Goal: Find contact information: Obtain details needed to contact an individual or organization

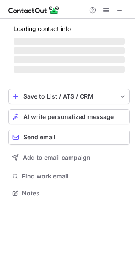
scroll to position [198, 135]
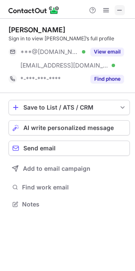
click at [119, 7] on span at bounding box center [119, 10] width 7 height 7
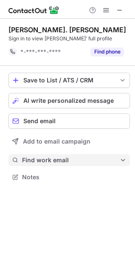
scroll to position [171, 135]
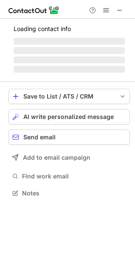
scroll to position [185, 135]
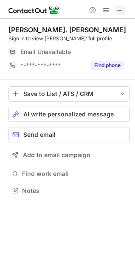
click at [118, 8] on span at bounding box center [119, 10] width 7 height 7
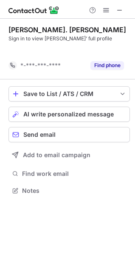
scroll to position [171, 135]
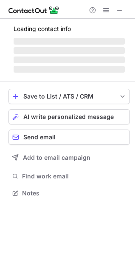
scroll to position [185, 135]
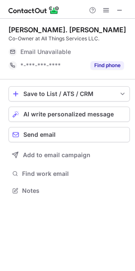
drag, startPoint x: 118, startPoint y: 9, endPoint x: 103, endPoint y: 38, distance: 32.8
click at [118, 9] on span at bounding box center [119, 10] width 7 height 7
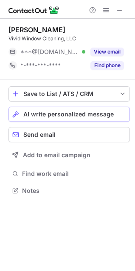
scroll to position [185, 135]
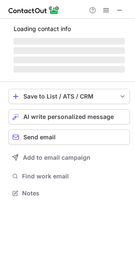
scroll to position [198, 135]
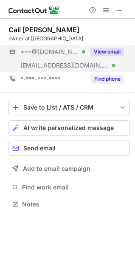
click at [121, 51] on button "View email" at bounding box center [107, 52] width 34 height 8
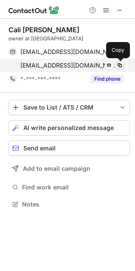
click at [119, 66] on span at bounding box center [119, 65] width 7 height 7
click at [118, 67] on span at bounding box center [119, 65] width 7 height 7
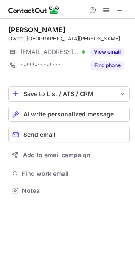
scroll to position [185, 135]
click at [116, 117] on div "AI write personalized message" at bounding box center [74, 114] width 103 height 7
click at [115, 7] on button at bounding box center [120, 10] width 10 height 10
click at [121, 9] on span at bounding box center [119, 10] width 7 height 7
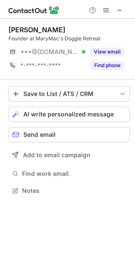
scroll to position [185, 135]
click at [26, 30] on div "[PERSON_NAME]" at bounding box center [36, 29] width 57 height 8
drag, startPoint x: 43, startPoint y: 29, endPoint x: 53, endPoint y: 29, distance: 9.3
click at [53, 29] on div "[PERSON_NAME]" at bounding box center [36, 29] width 57 height 8
copy div "[PERSON_NAME]"
